Goal: Communication & Community: Answer question/provide support

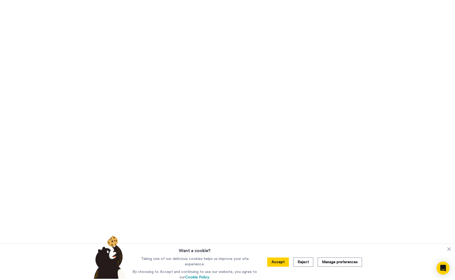
scroll to position [133, 0]
type textarea "Hey [PERSON_NAME], thanks so much for the update, and yes that makes sense."
type textarea "x"
type textarea "Hey [PERSON_NAME], thanks so much for the update, and yes that makes sense."
type textarea "x"
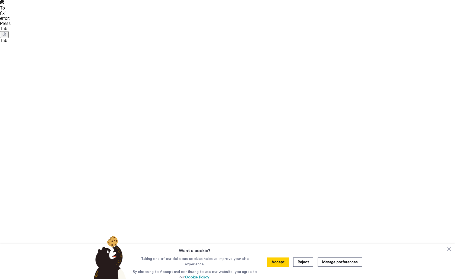
type textarea "Hey [PERSON_NAME], thanks so much for the update, and yes that makes sense. Goo…"
type textarea "x"
drag, startPoint x: 340, startPoint y: 227, endPoint x: 309, endPoint y: 227, distance: 30.4
type textarea "Hey [PERSON_NAME], thanks so much for the update, and yes that makes sense."
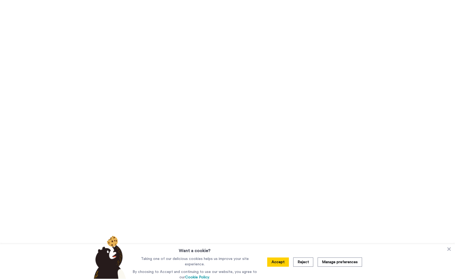
type textarea "x"
type textarea "Hey [PERSON_NAME], thanks so much for the update, and yes that makes sense. I'm…"
type textarea "x"
type textarea "Hey [PERSON_NAME], thanks so much for the update, and yes that makes sense. I'm…"
type textarea "x"
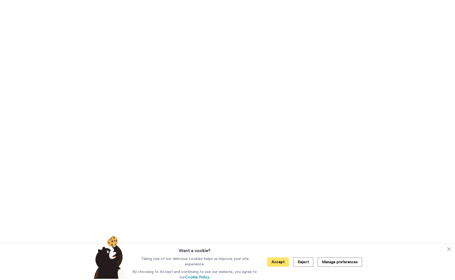
type textarea "Hey [PERSON_NAME], thanks so much for the update, and yes that makes sense. I'm…"
click at [280, 259] on button "Accept" at bounding box center [278, 261] width 22 height 9
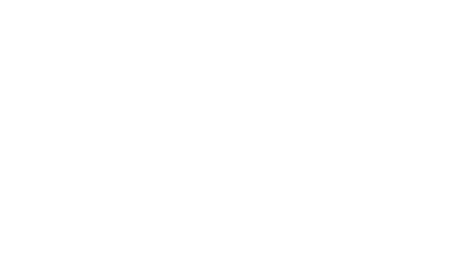
type textarea "x"
